Goal: Task Accomplishment & Management: Manage account settings

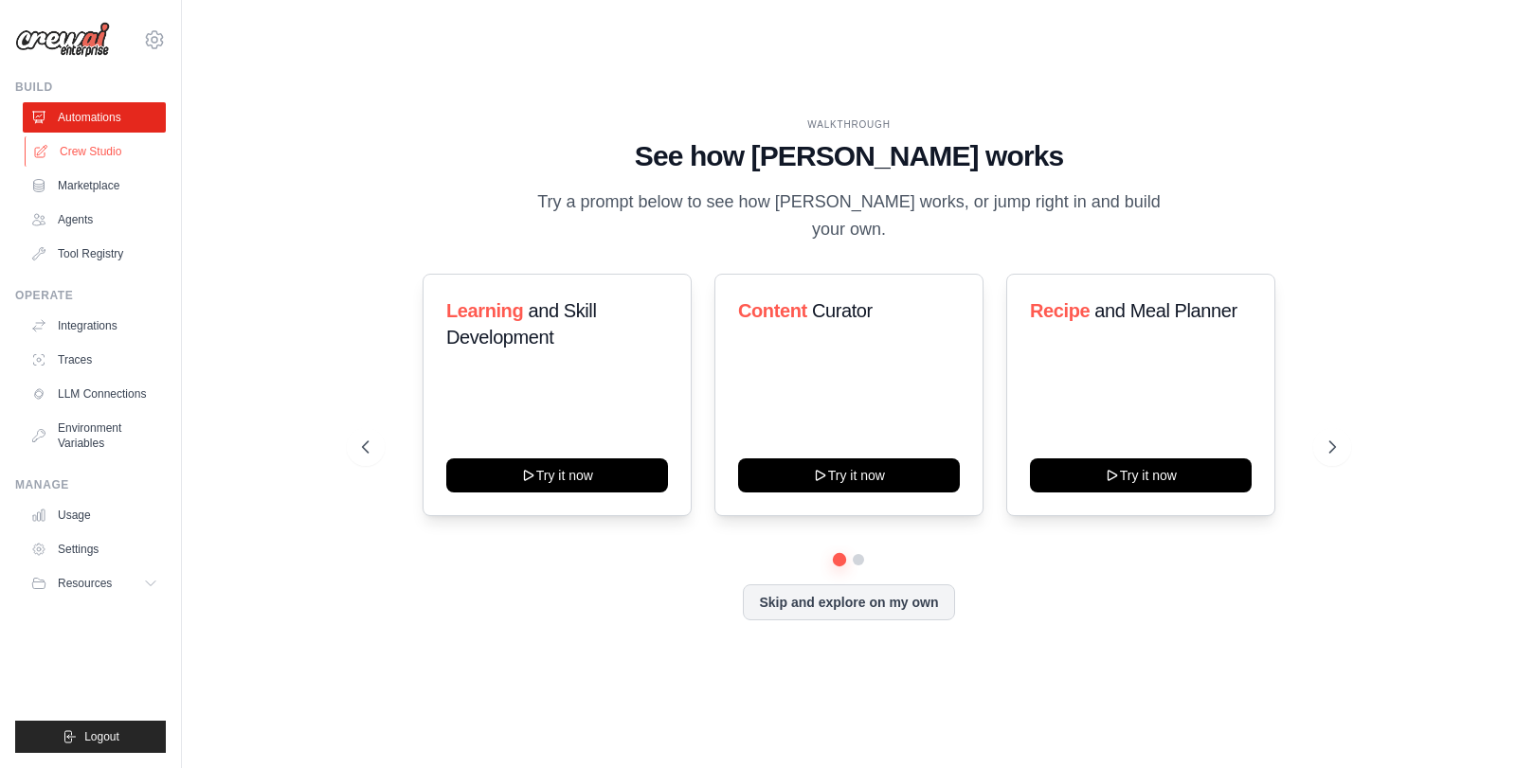
click at [132, 155] on link "Crew Studio" at bounding box center [96, 151] width 143 height 30
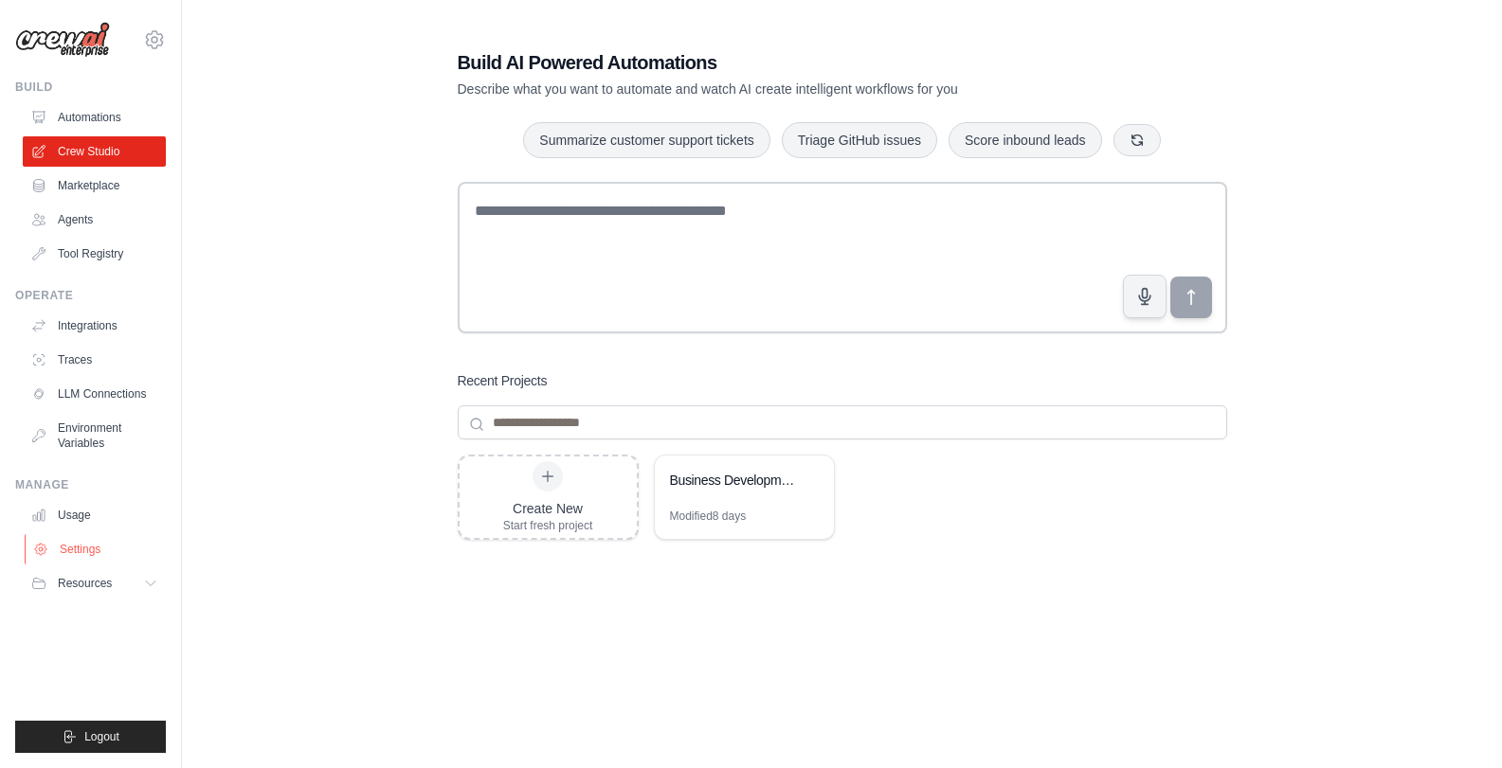
click at [99, 541] on link "Settings" at bounding box center [96, 549] width 143 height 30
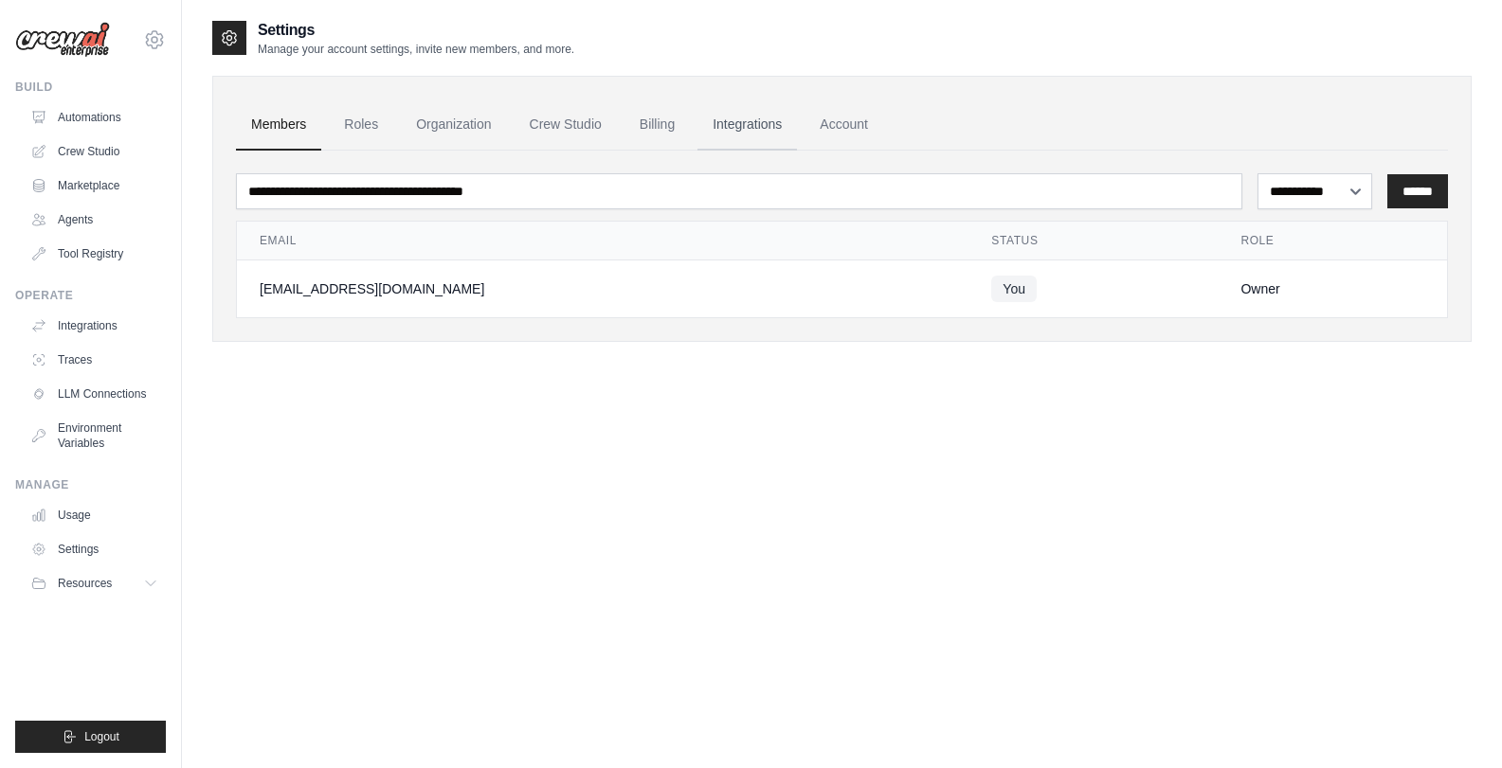
click at [741, 122] on link "Integrations" at bounding box center [746, 124] width 99 height 51
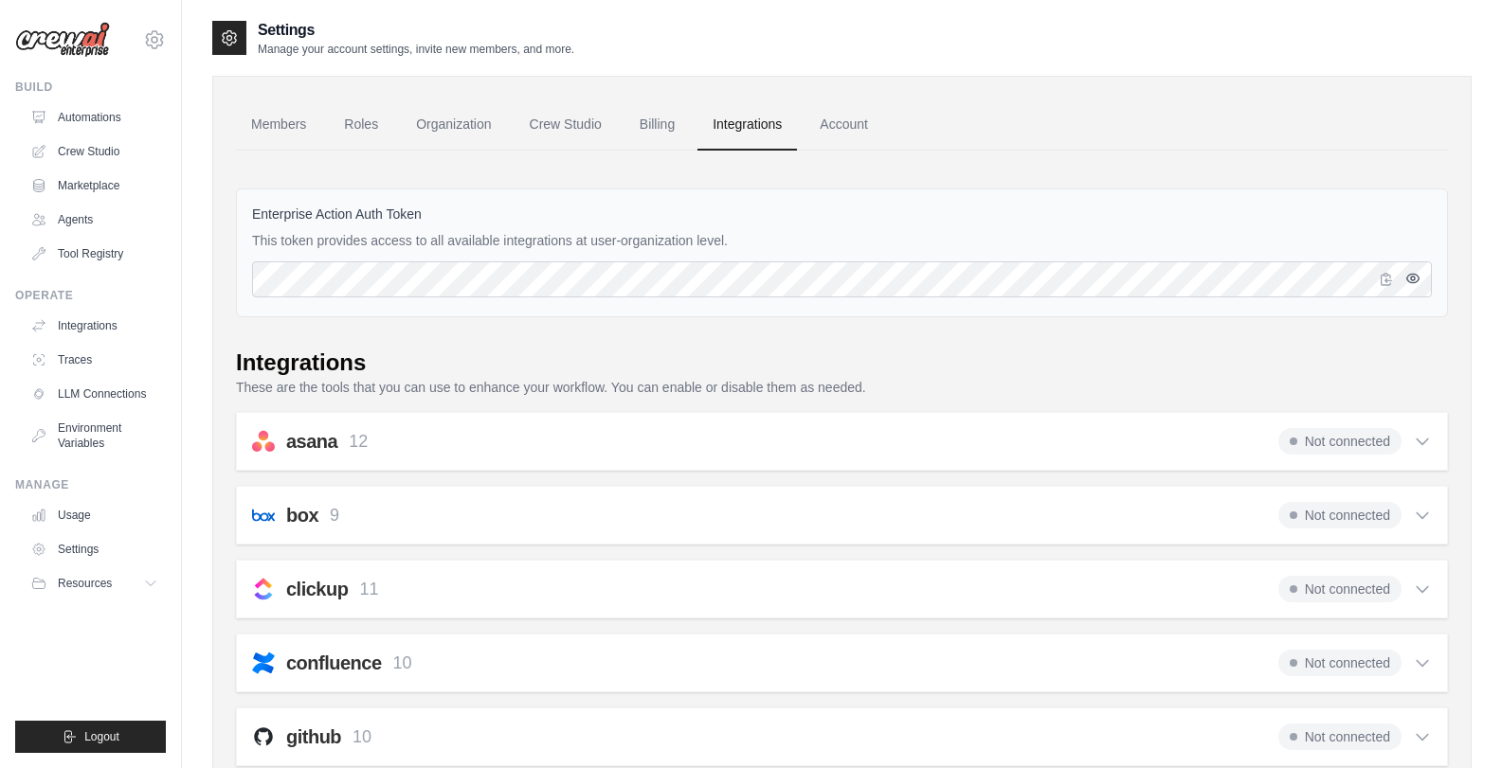
click at [1409, 281] on icon "button" at bounding box center [1413, 278] width 12 height 9
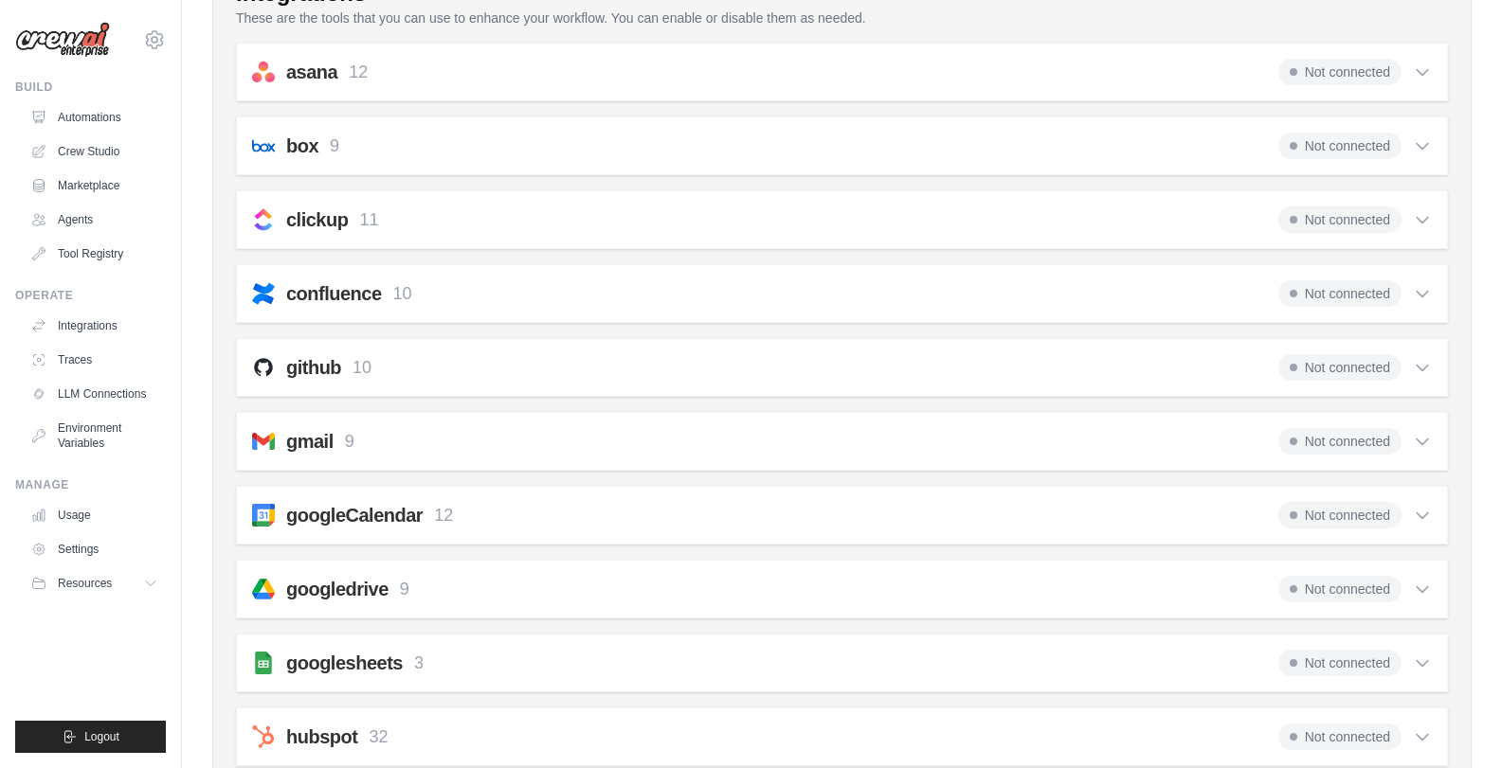
scroll to position [379, 0]
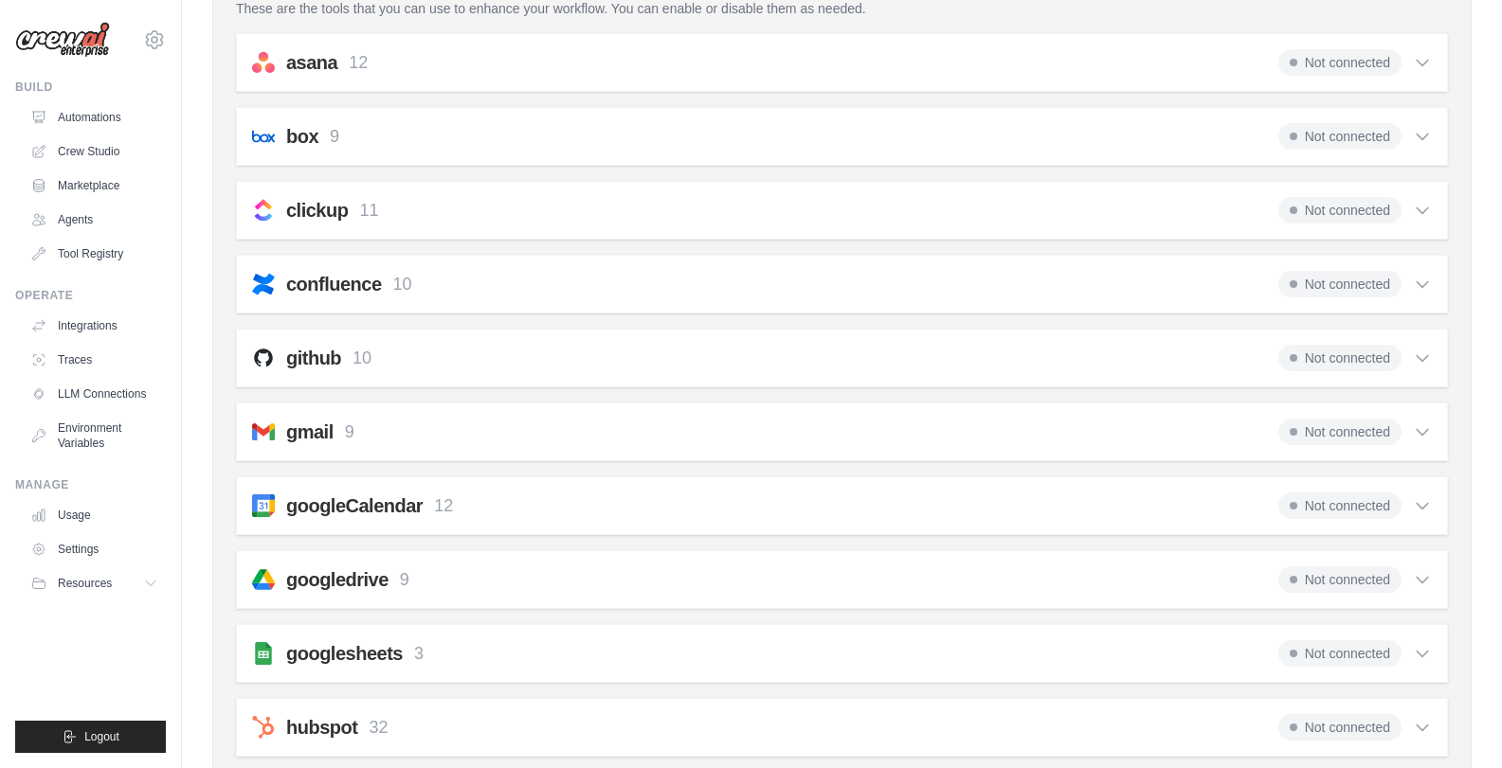
click at [535, 455] on div "gmail 9 Not connected Select all Send an Email: gmail_send_email Get an Email b…" at bounding box center [842, 432] width 1212 height 59
click at [917, 432] on div "gmail 9 Not connected" at bounding box center [842, 432] width 1180 height 27
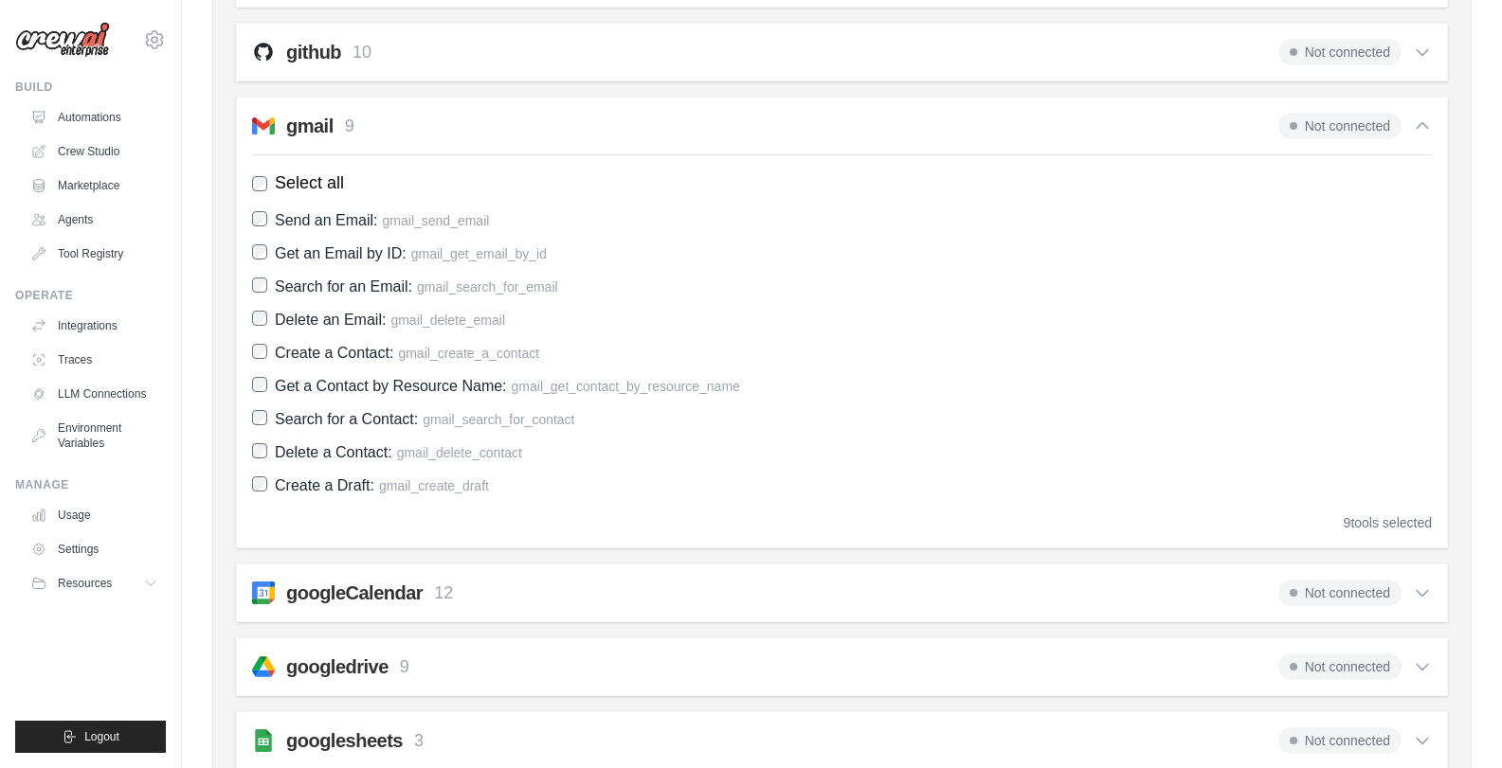
scroll to position [663, 0]
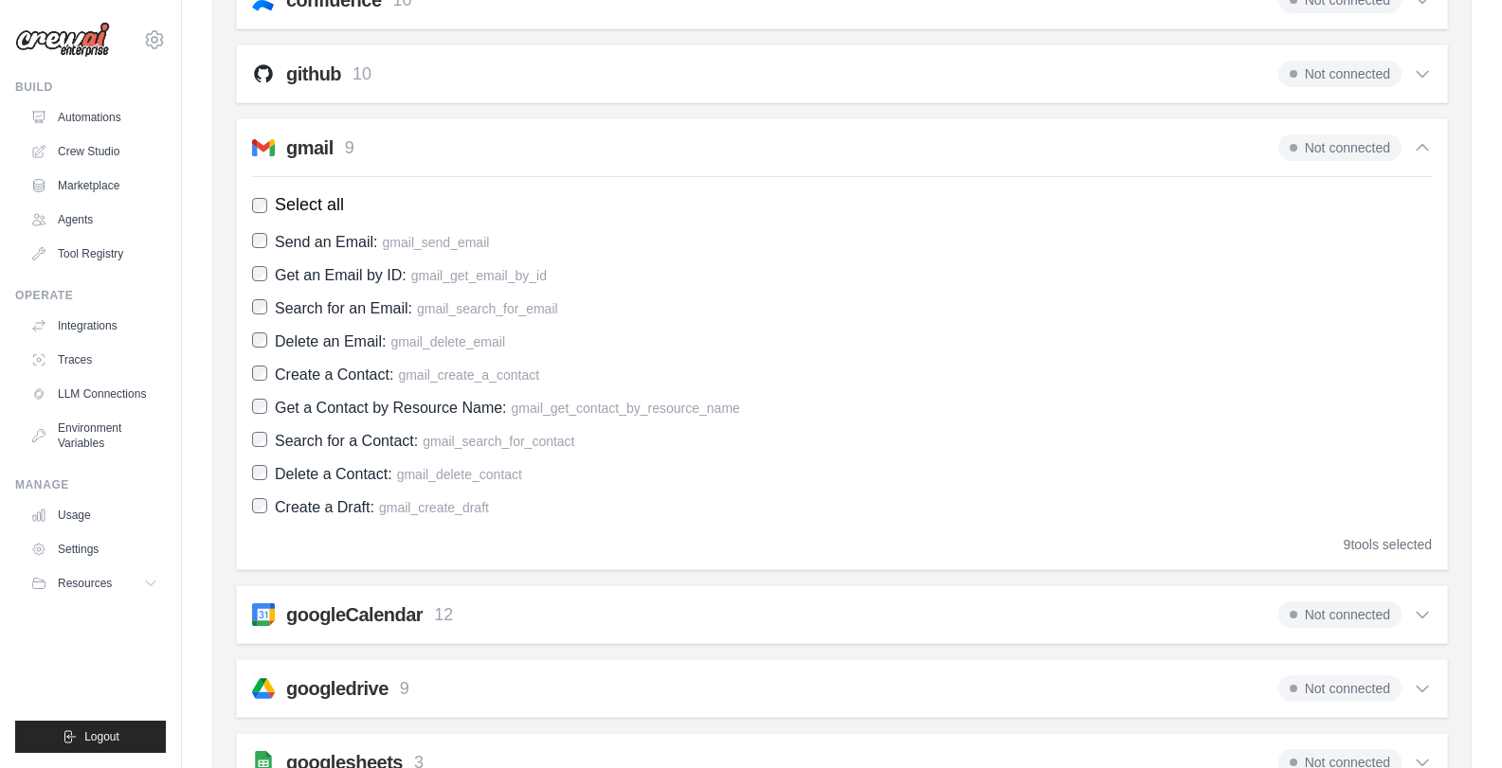
click at [276, 136] on div "gmail 9" at bounding box center [303, 148] width 102 height 27
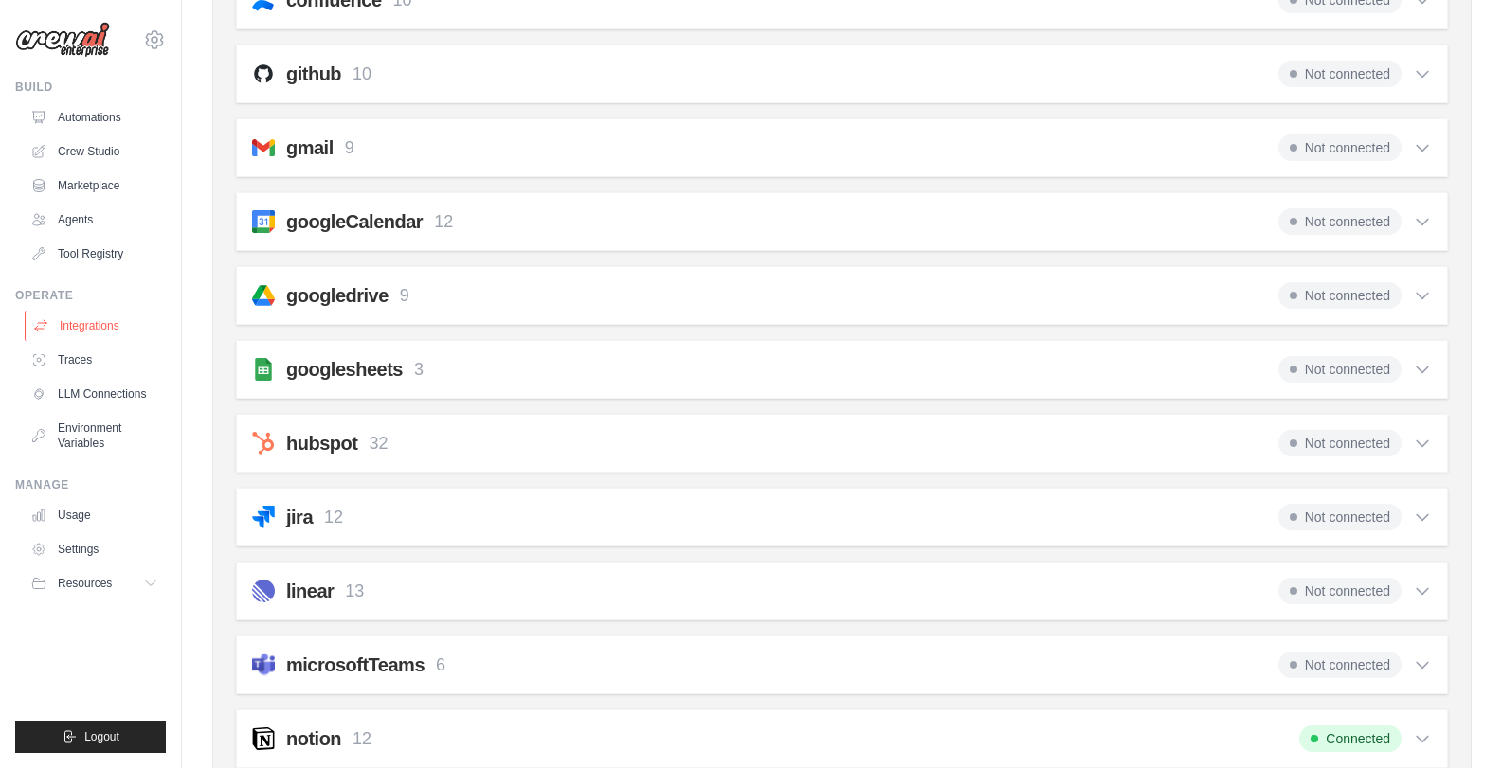
click at [118, 326] on link "Integrations" at bounding box center [96, 326] width 143 height 30
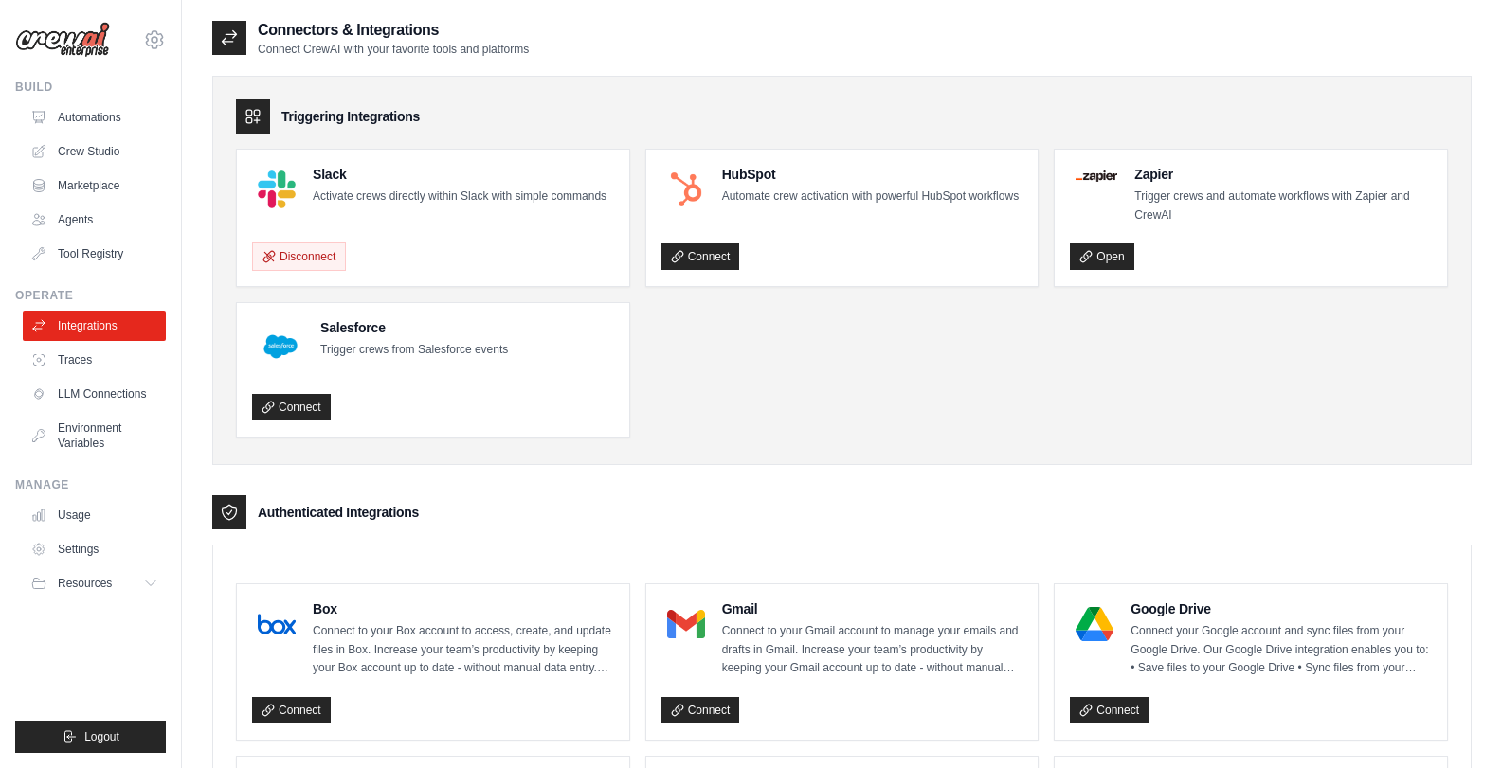
scroll to position [474, 0]
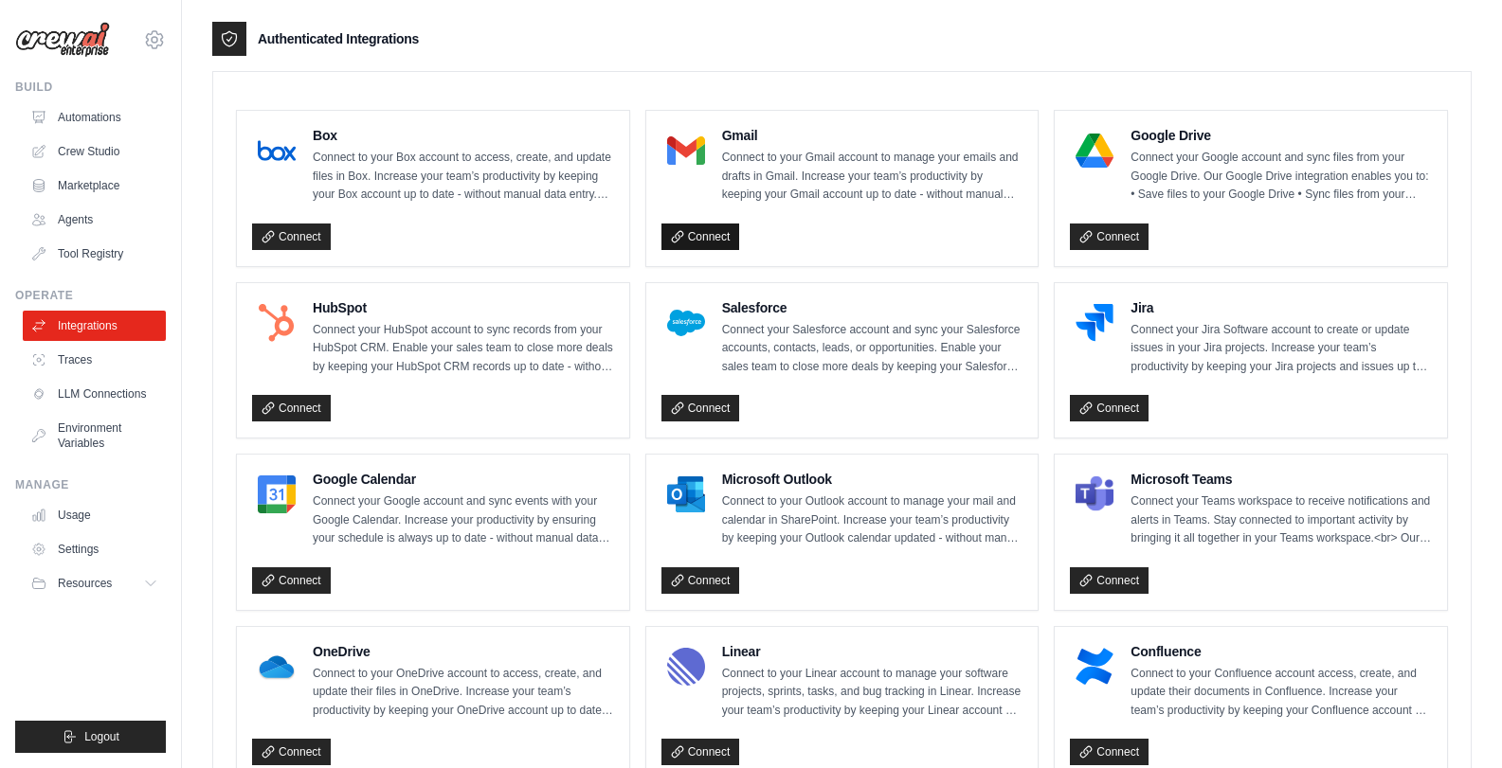
click at [709, 249] on link "Connect" at bounding box center [700, 237] width 79 height 27
click at [102, 161] on link "Crew Studio" at bounding box center [96, 151] width 143 height 30
